Goal: Information Seeking & Learning: Check status

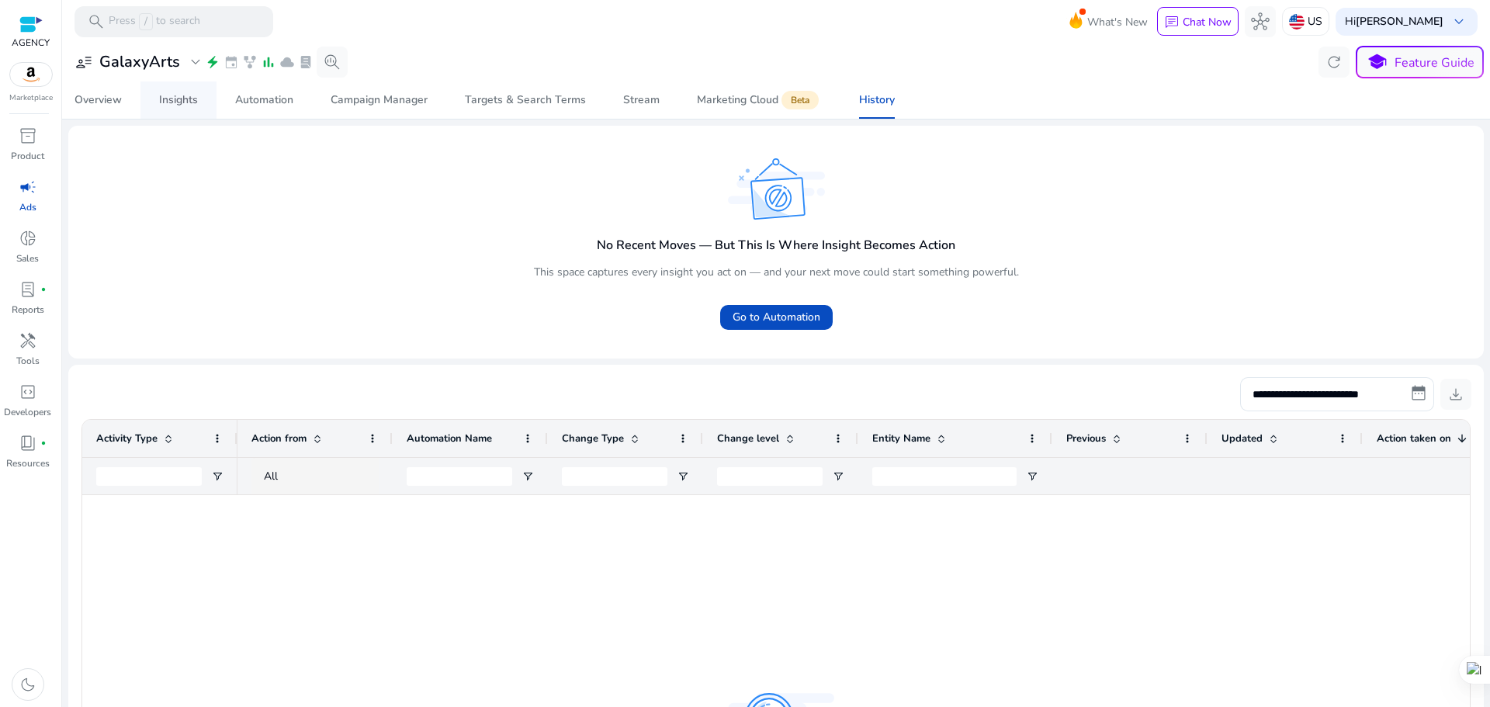
click at [169, 97] on div "Insights" at bounding box center [178, 100] width 39 height 11
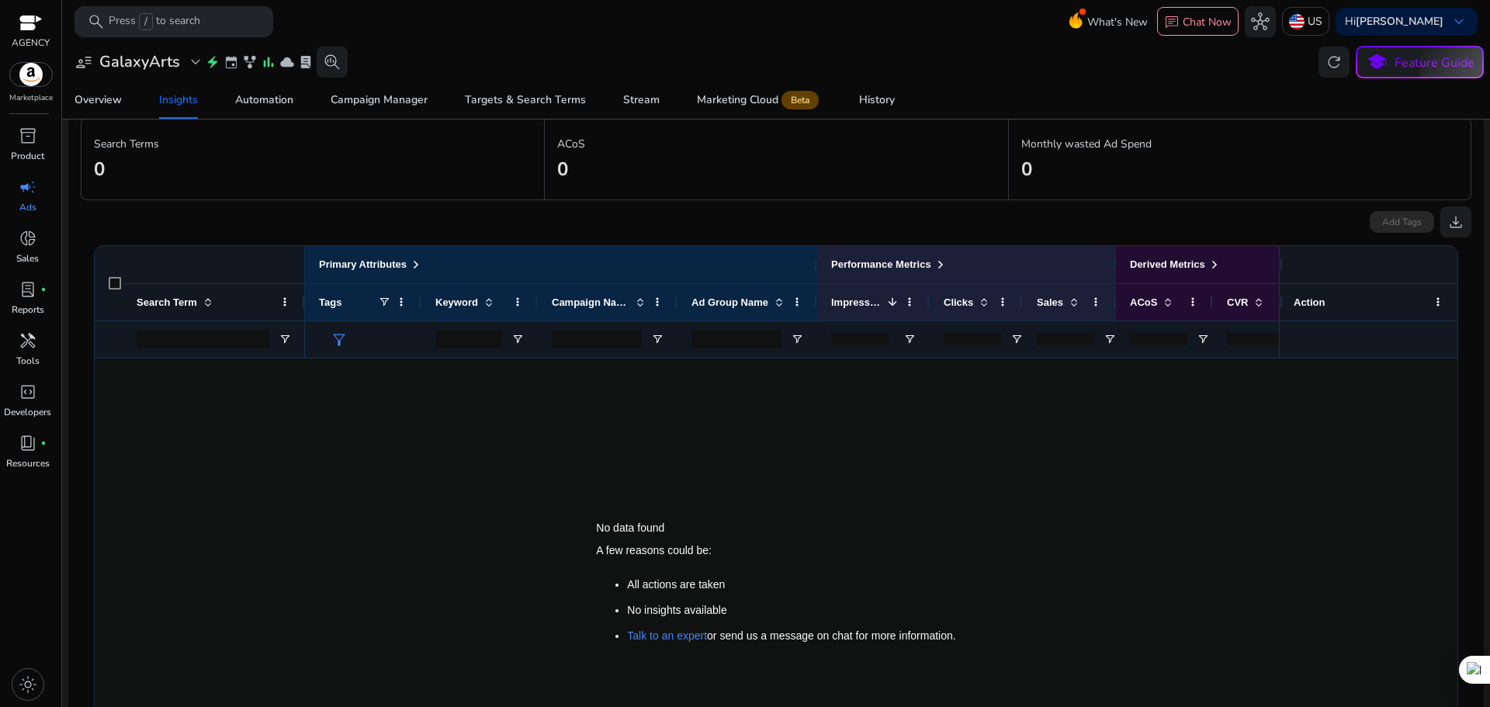
scroll to position [233, 0]
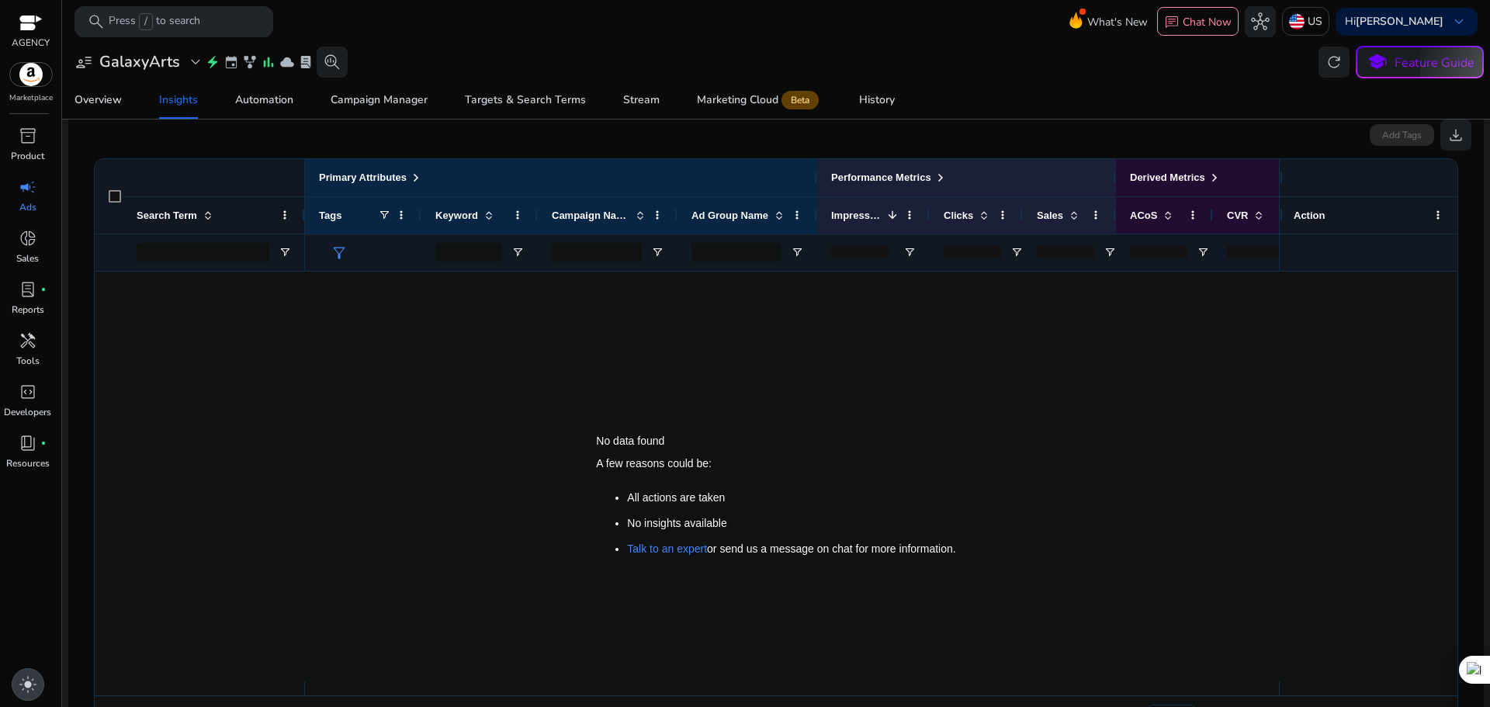
click at [25, 680] on span "light_mode" at bounding box center [28, 684] width 19 height 19
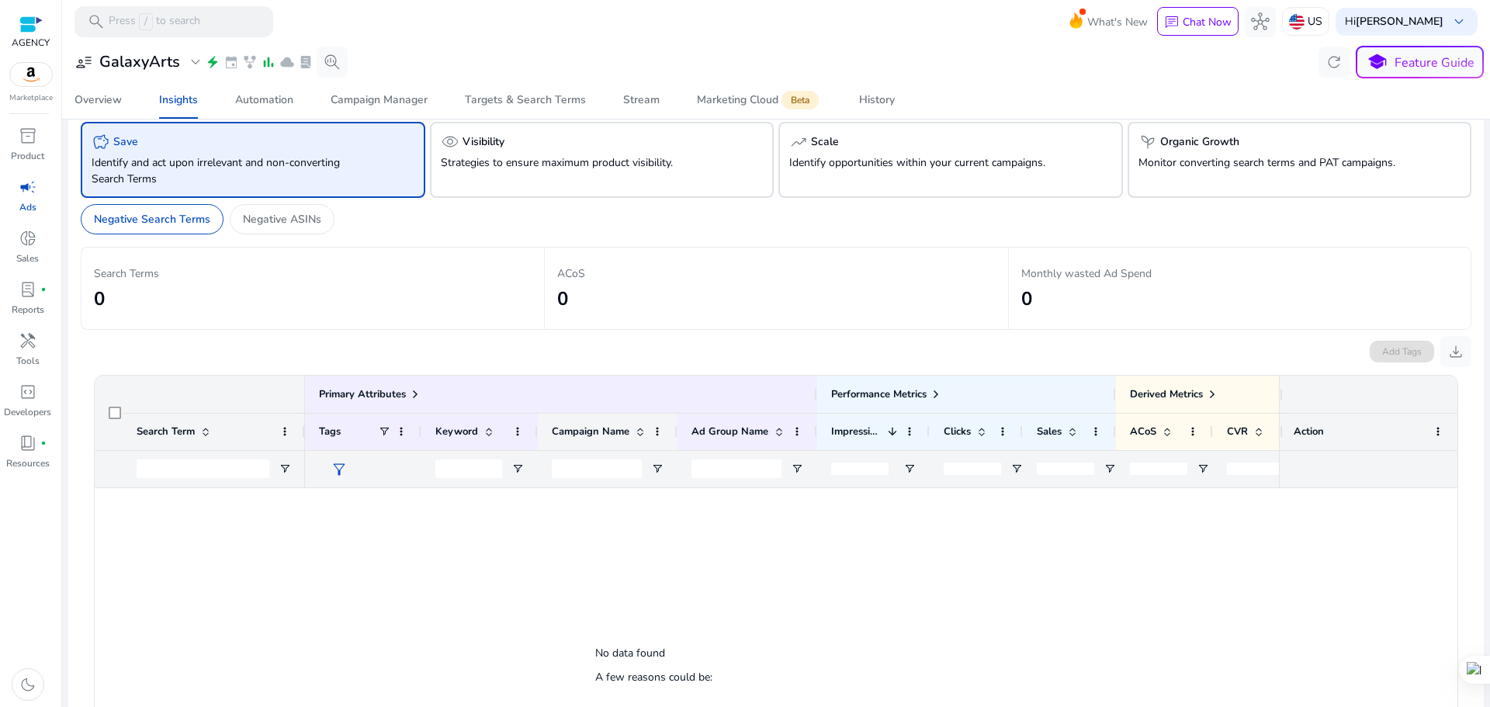
scroll to position [0, 0]
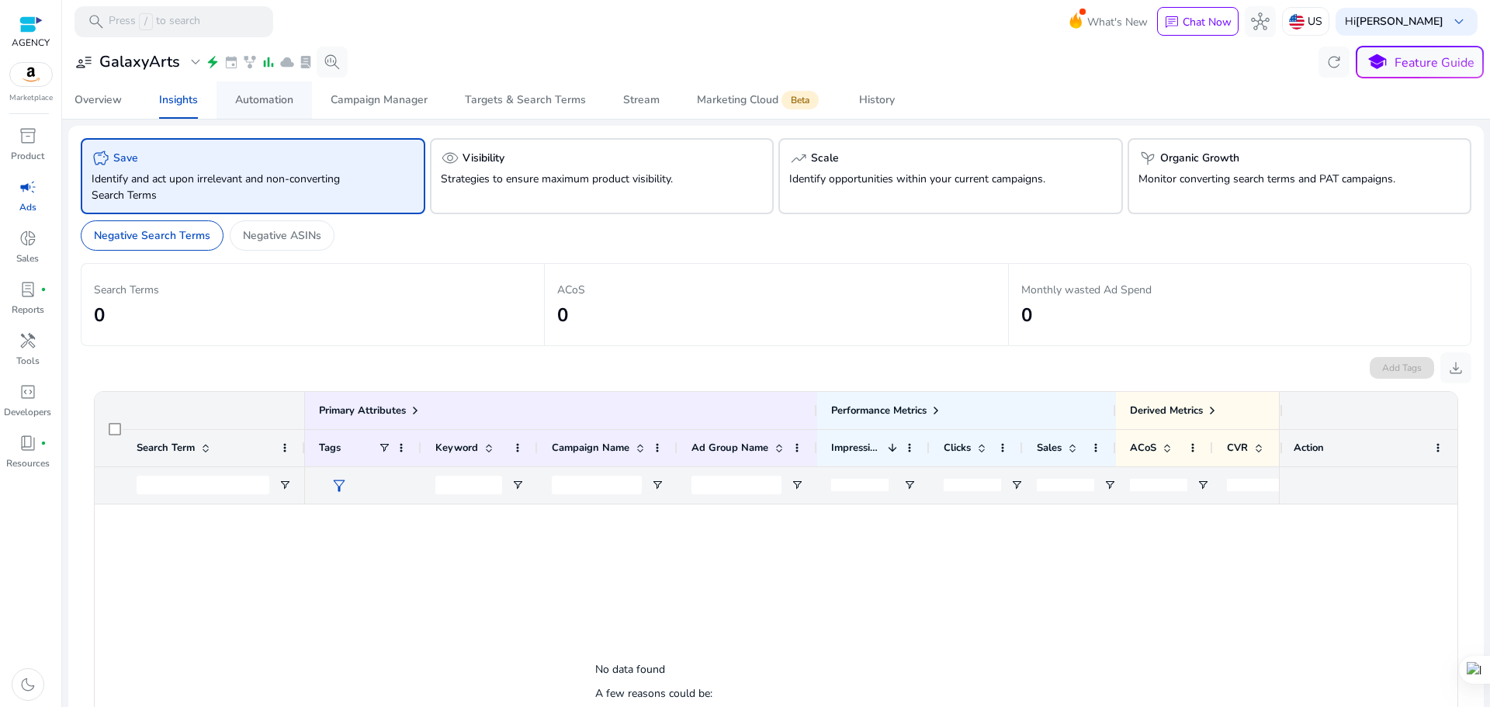
click at [281, 98] on div "Automation" at bounding box center [264, 100] width 58 height 11
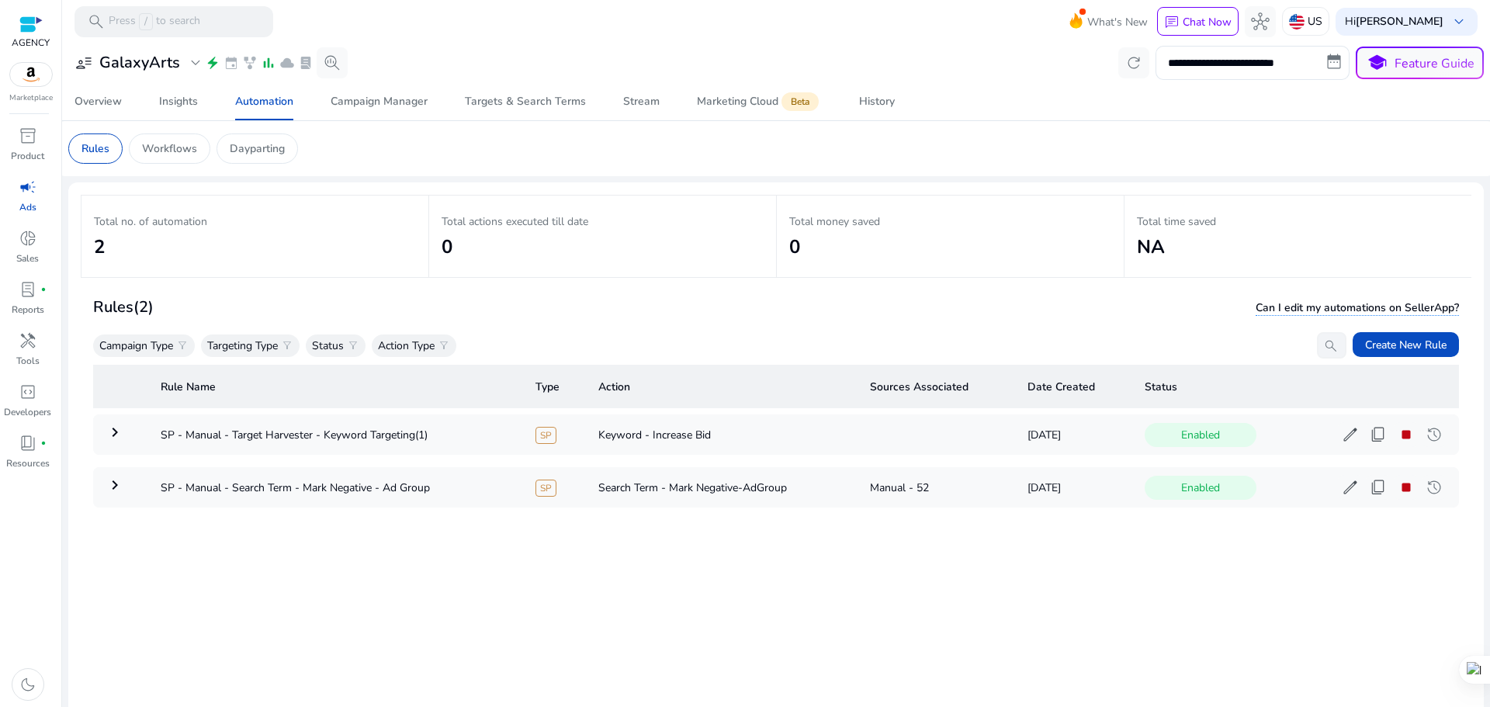
click at [960, 587] on div "Rule Name Type Action Sources Associated Date Created Status keyboard_arrow_rig…" at bounding box center [776, 576] width 1366 height 435
click at [890, 130] on mat-card "Rules Workflows Dayparting" at bounding box center [776, 148] width 1441 height 55
click at [834, 29] on mat-toolbar "search Press / to search What's New chat Chat Now hub US Hi [PERSON_NAME] keybo…" at bounding box center [776, 21] width 1428 height 43
click at [885, 100] on div "History" at bounding box center [877, 101] width 36 height 11
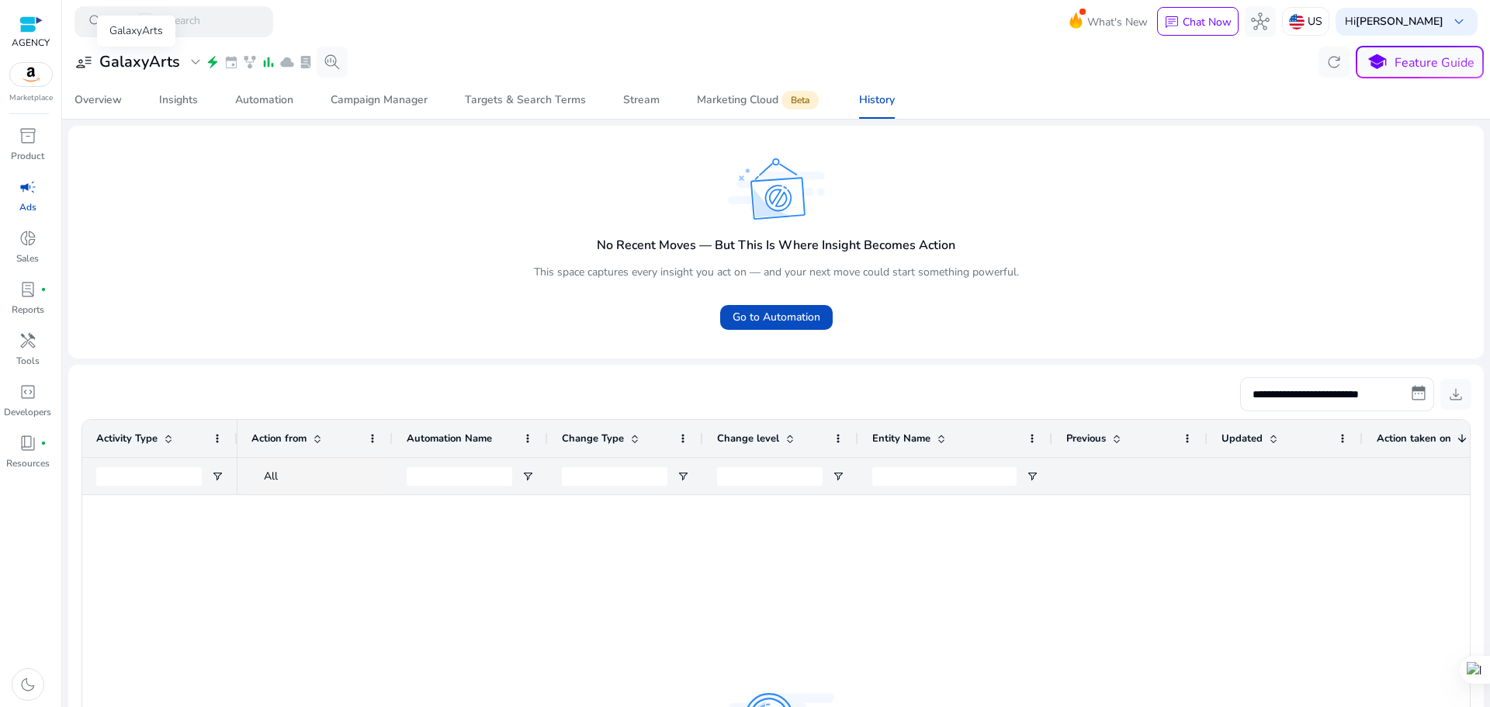
click at [172, 70] on h3 "GalaxyArts" at bounding box center [139, 62] width 81 height 19
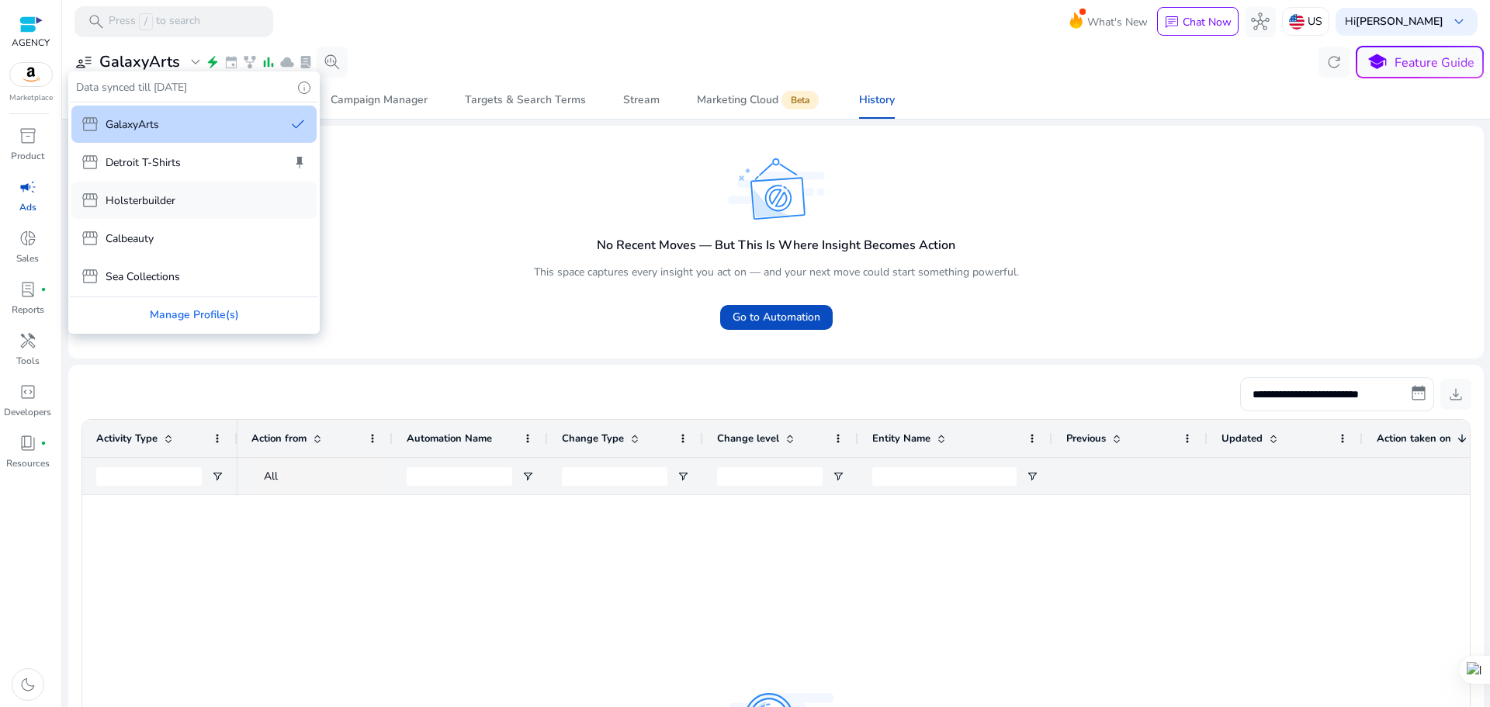
click at [187, 203] on div "storefront Holsterbuilder" at bounding box center [193, 200] width 245 height 37
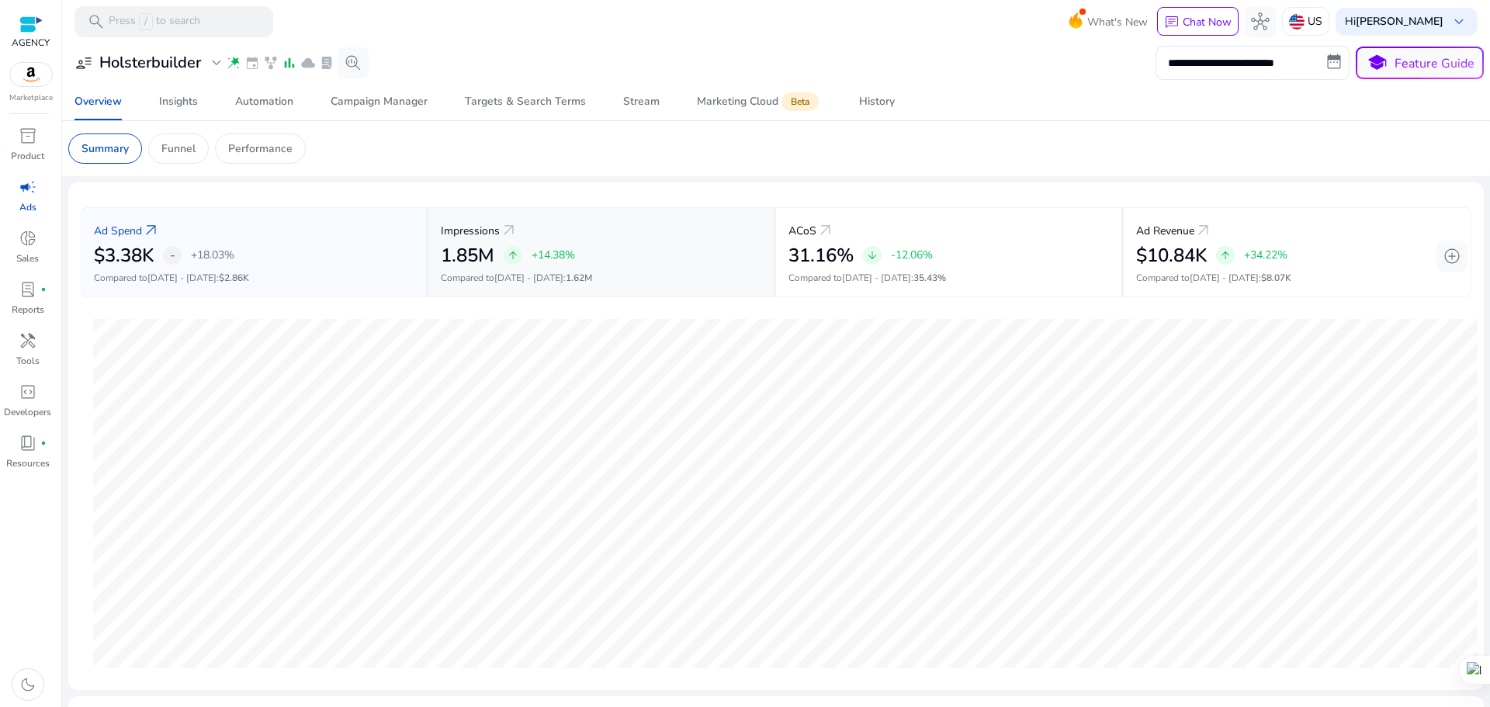
click at [685, 230] on div "Impressions arrow_outward" at bounding box center [601, 230] width 321 height 29
click at [1002, 228] on div "ACoS arrow_outward" at bounding box center [949, 230] width 321 height 29
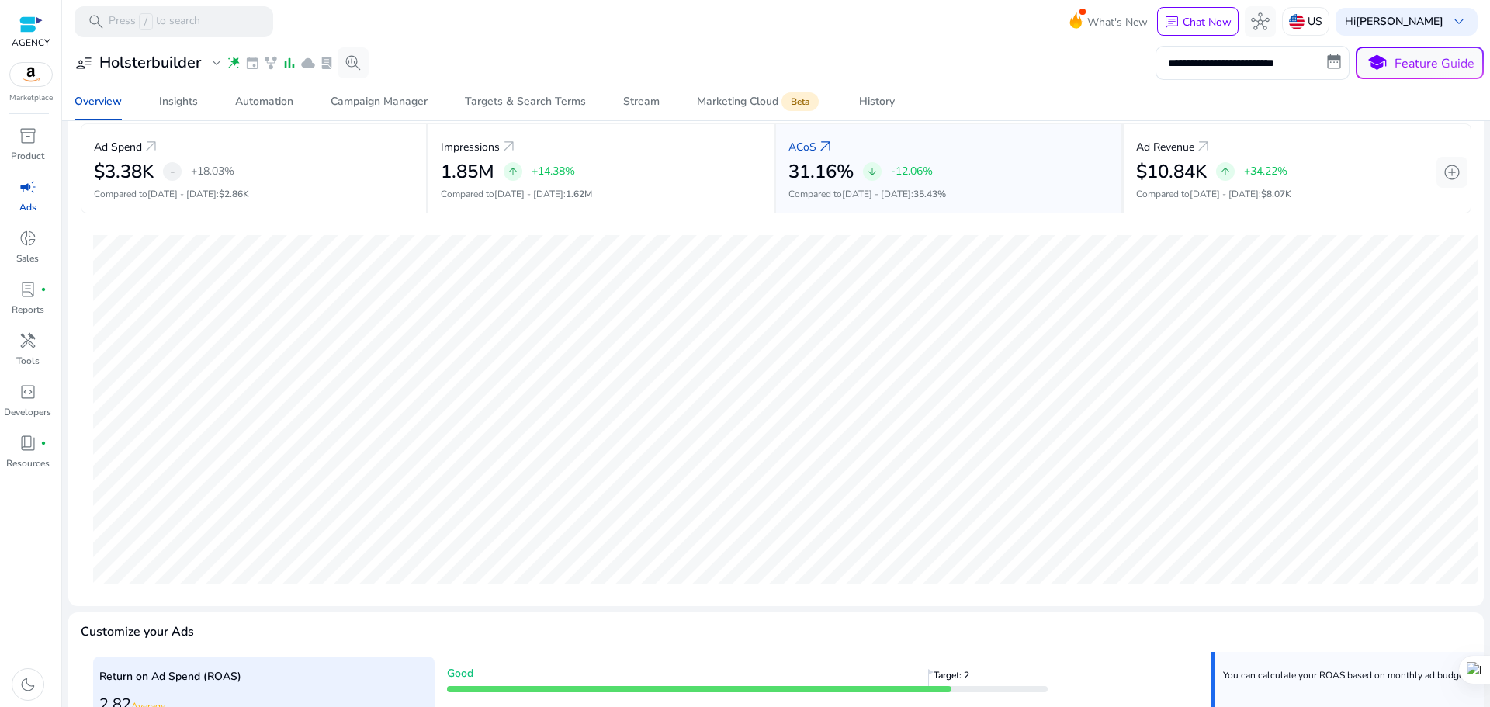
scroll to position [78, 0]
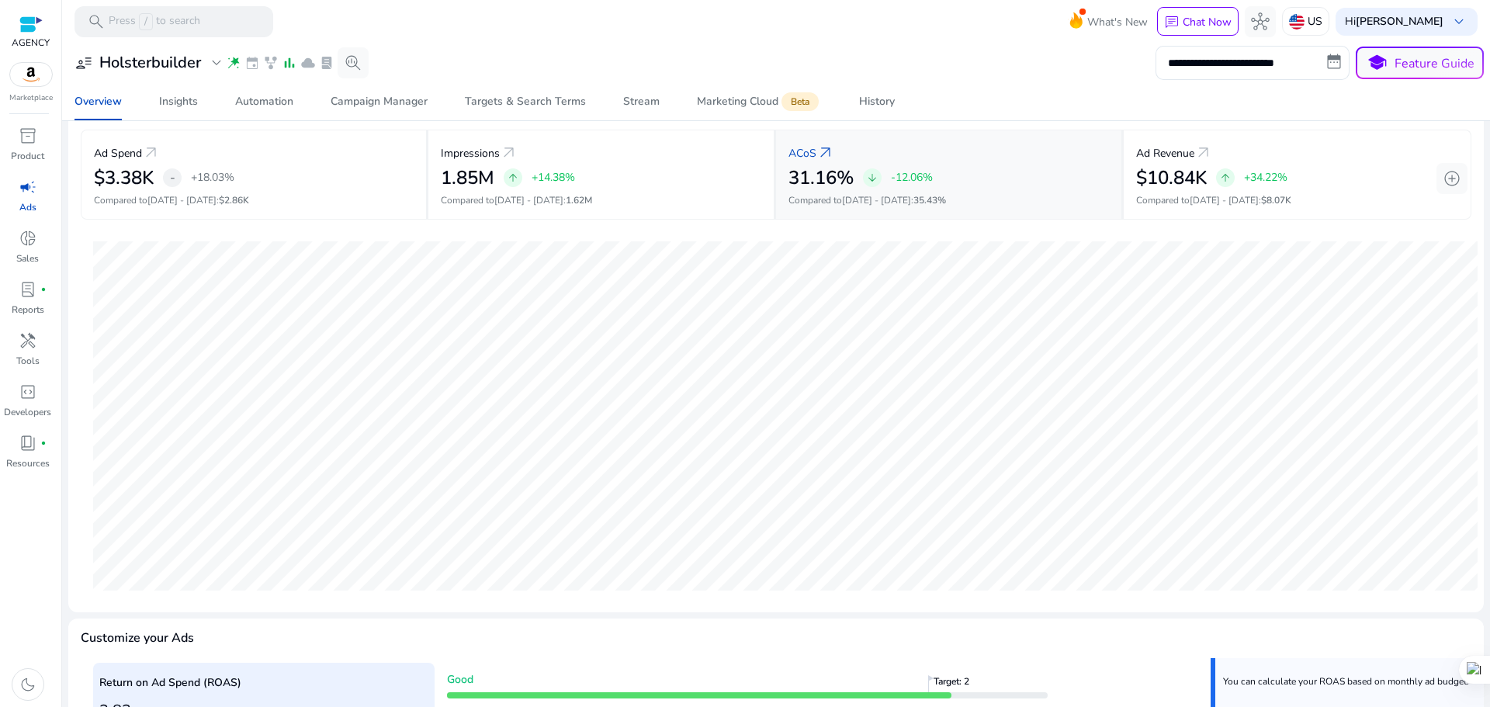
click at [1068, 193] on div "ACoS arrow_outward 31.16% arrow_downward -12.06% Compared to [DATE] - [DATE] : …" at bounding box center [950, 175] width 348 height 90
click at [1161, 186] on h2 "$10.84K" at bounding box center [1171, 178] width 71 height 23
click at [199, 167] on div "$3.38K - +18.03%" at bounding box center [254, 178] width 320 height 23
click at [948, 151] on div "ACoS arrow_outward" at bounding box center [949, 152] width 321 height 29
click at [226, 165] on div "Ad Spend arrow_outward" at bounding box center [254, 152] width 320 height 29
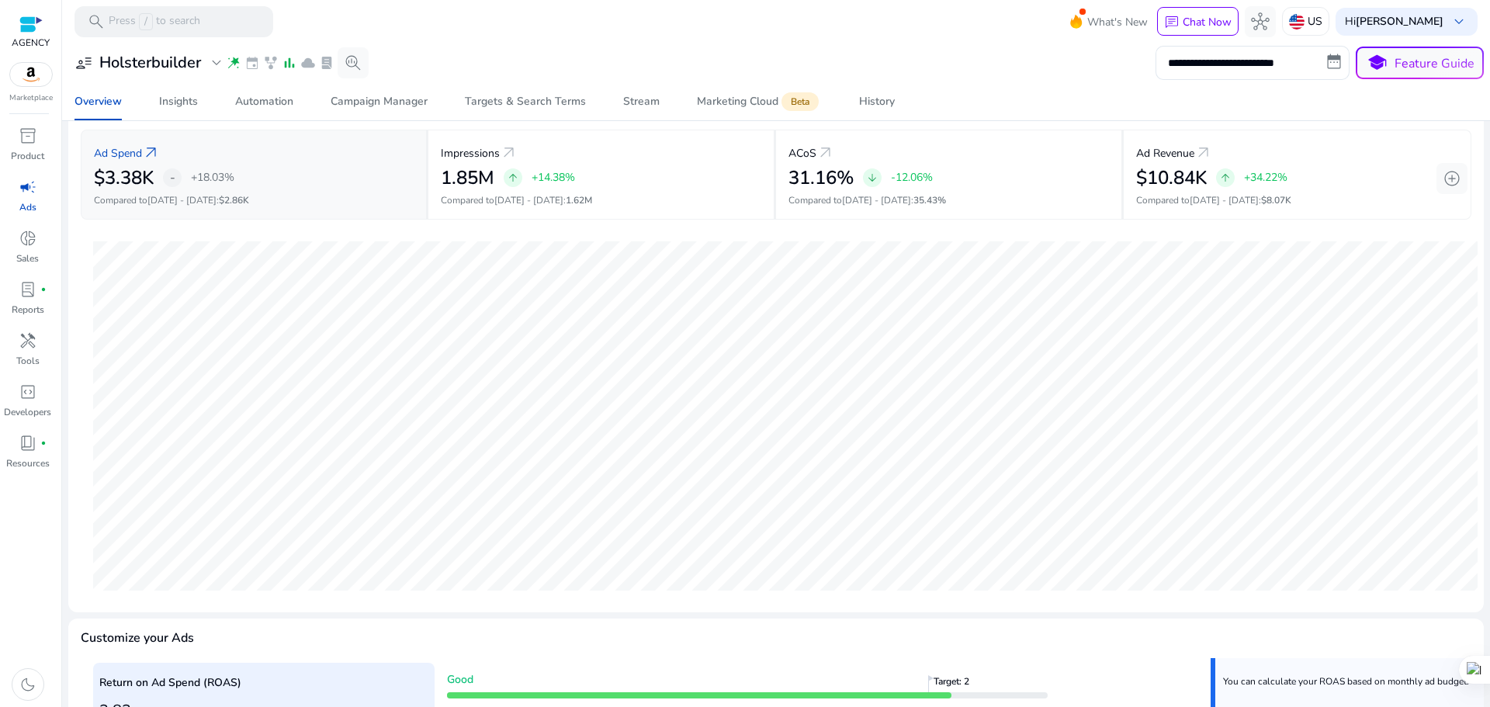
scroll to position [0, 0]
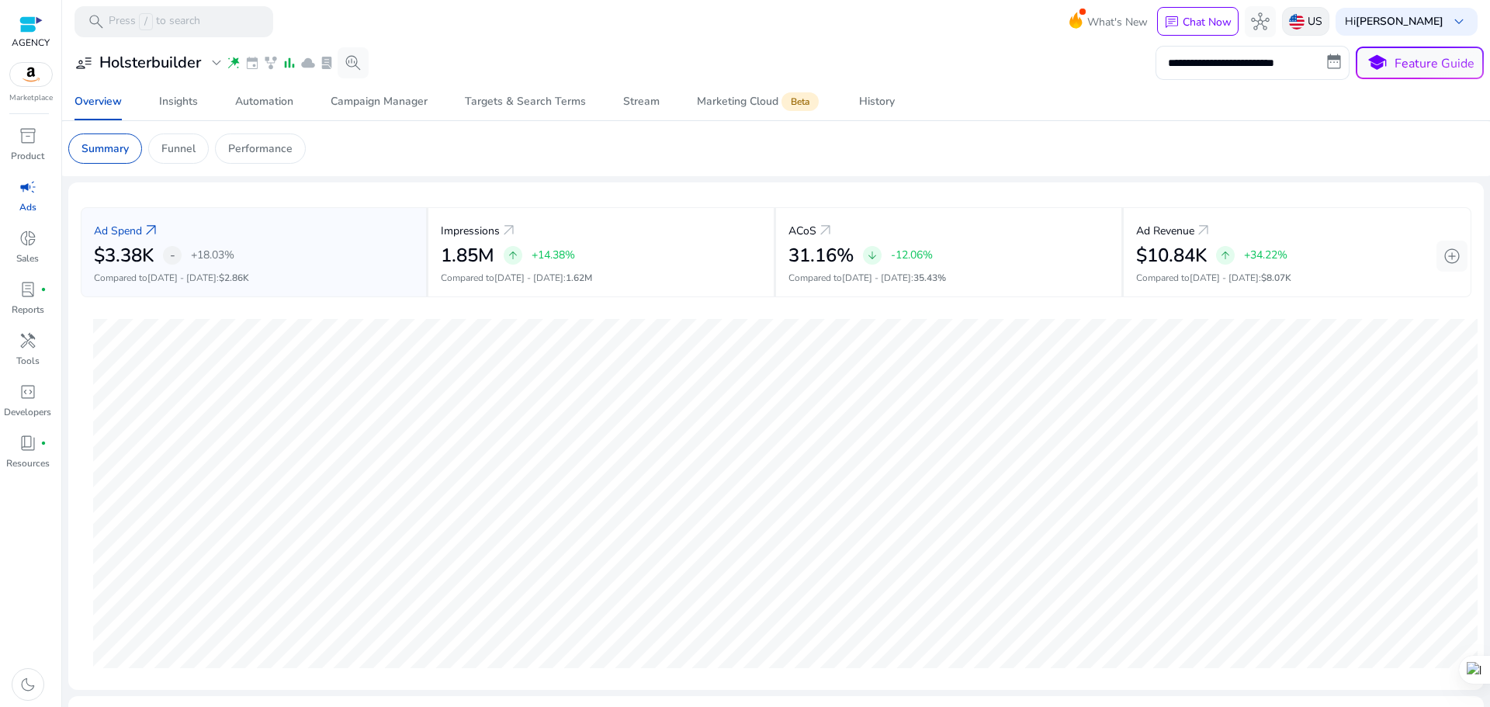
click at [1323, 18] on p "US" at bounding box center [1315, 21] width 15 height 27
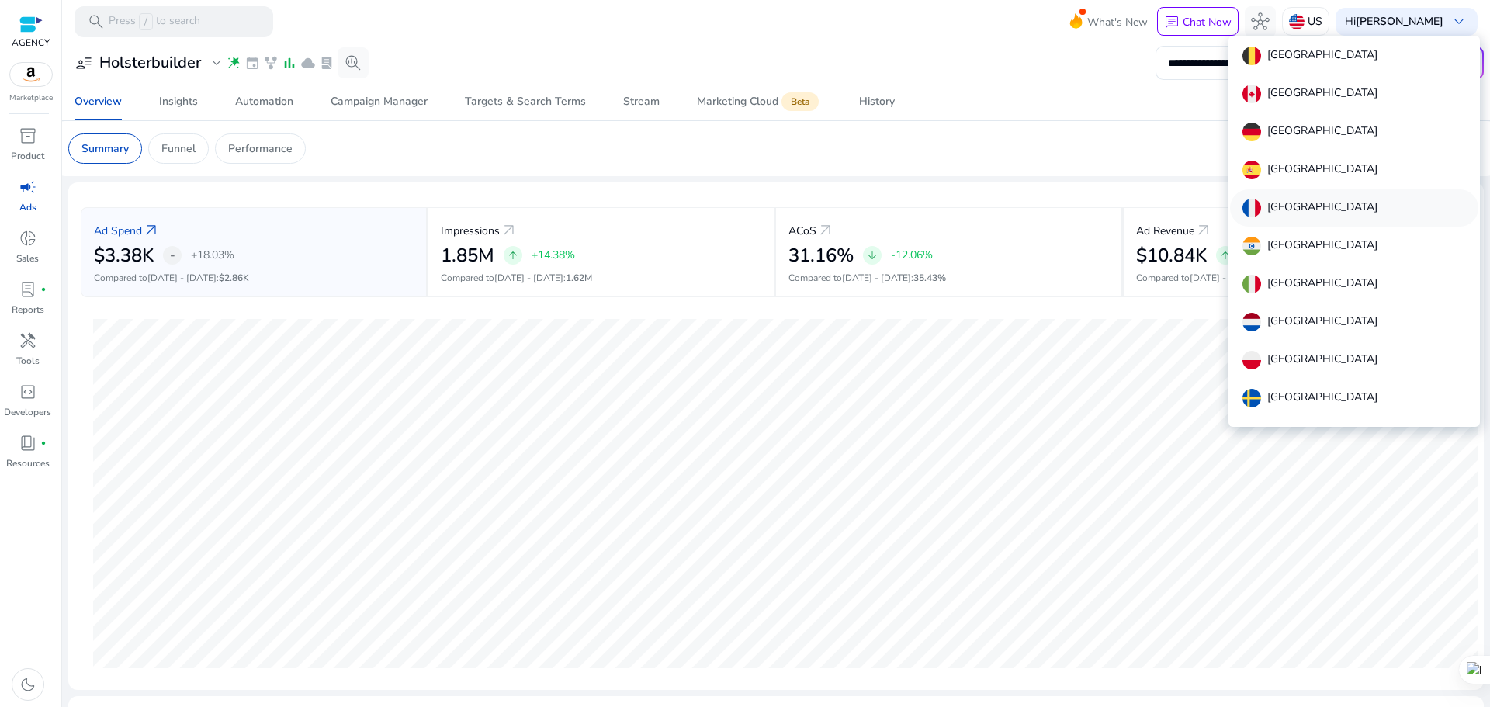
scroll to position [95, 0]
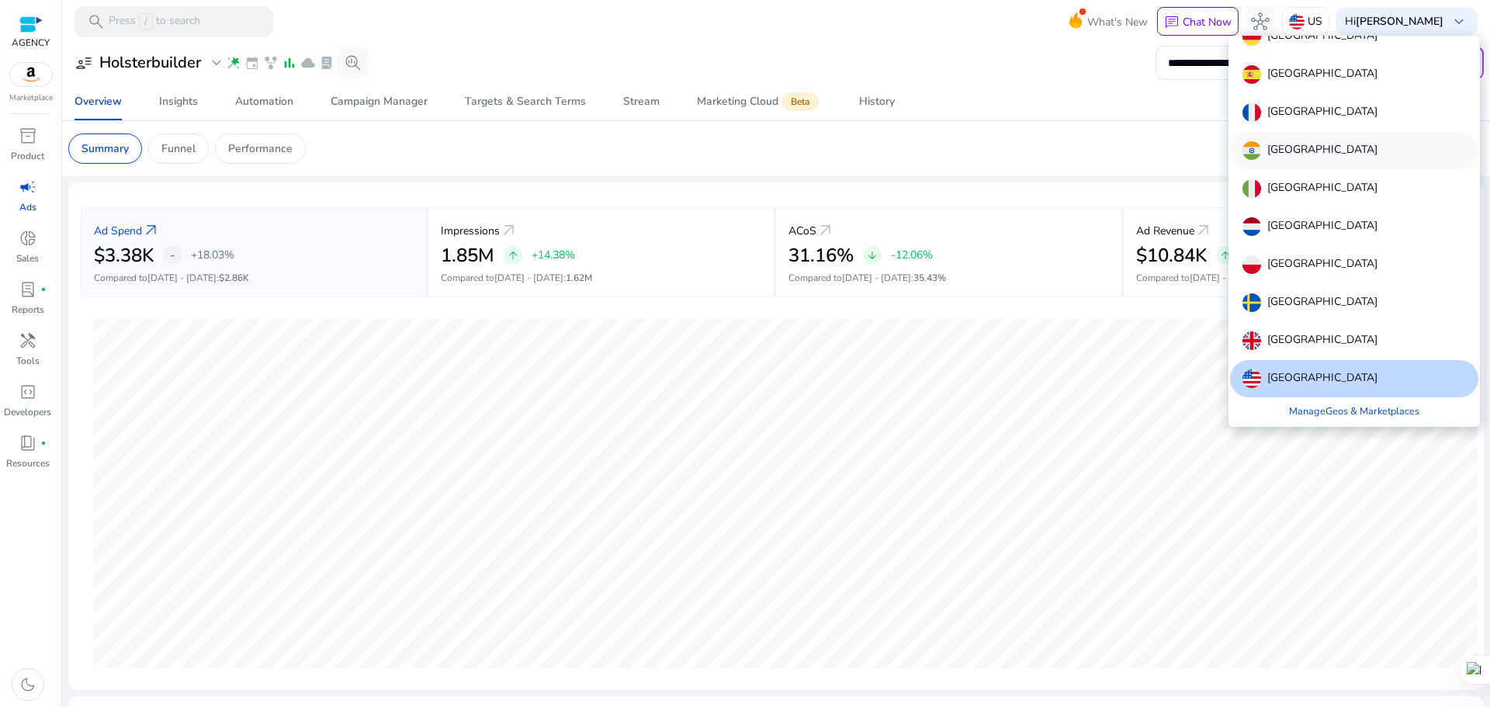
click at [1320, 150] on div "[GEOGRAPHIC_DATA]" at bounding box center [1354, 150] width 248 height 37
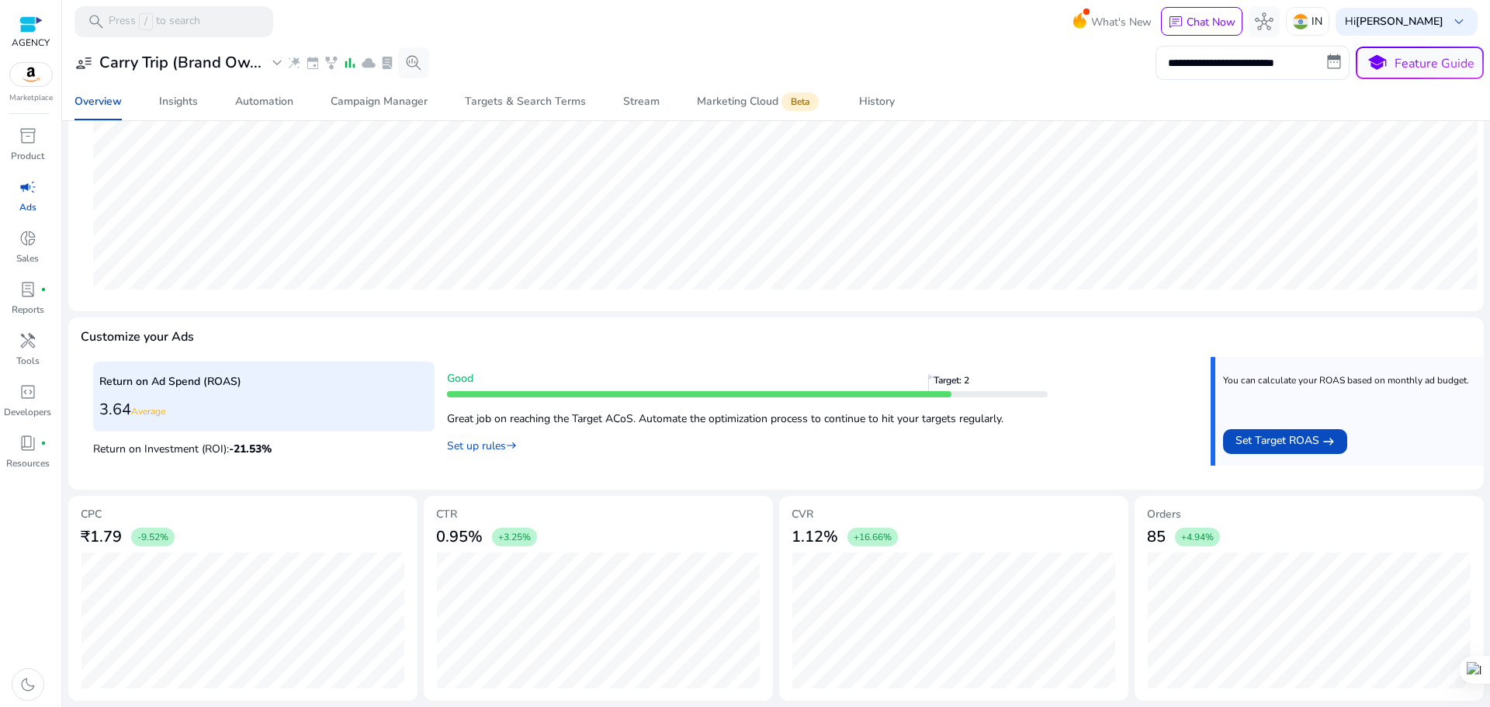
scroll to position [0, 0]
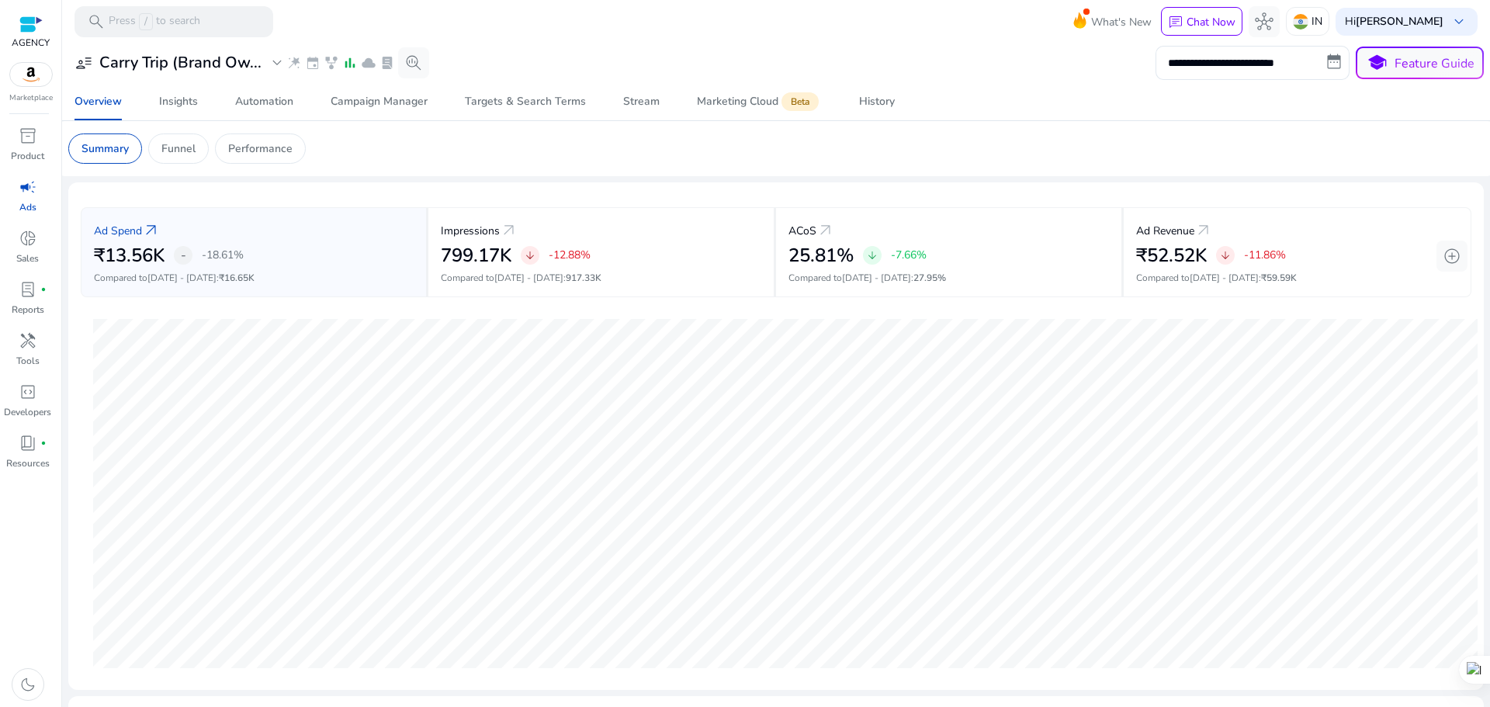
click at [242, 81] on mat-card "**********" at bounding box center [776, 63] width 1441 height 40
click at [255, 90] on span "Automation" at bounding box center [264, 101] width 58 height 37
